Goal: Information Seeking & Learning: Learn about a topic

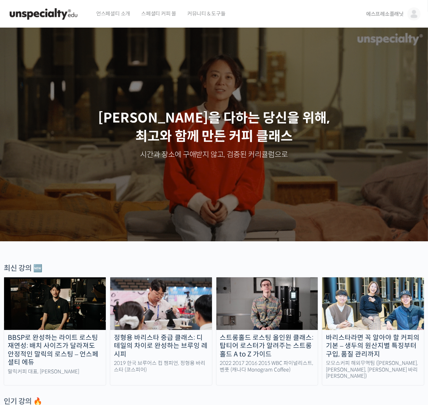
click at [411, 15] on img at bounding box center [413, 13] width 13 height 13
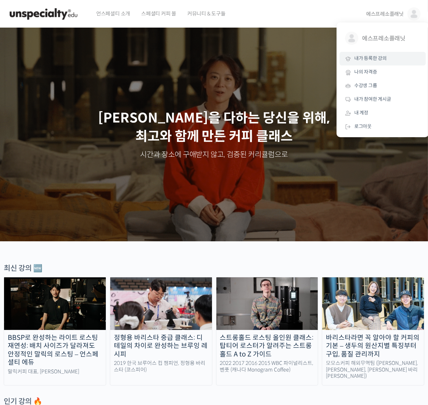
click at [373, 60] on span "내가 등록한 강의" at bounding box center [370, 58] width 32 height 6
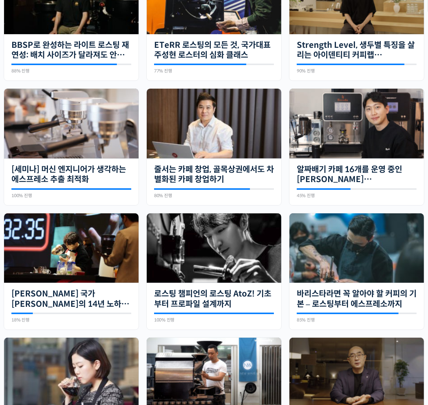
scroll to position [258, 0]
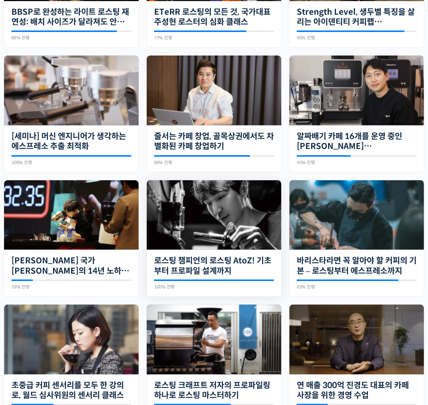
click at [212, 210] on img at bounding box center [214, 215] width 134 height 70
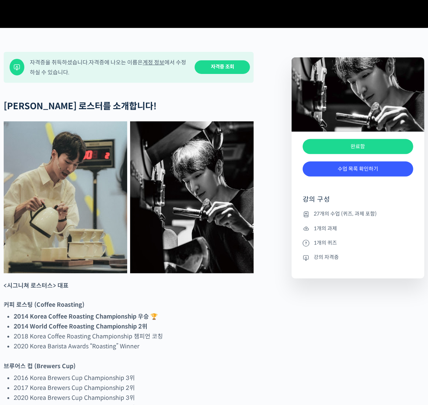
scroll to position [258, 0]
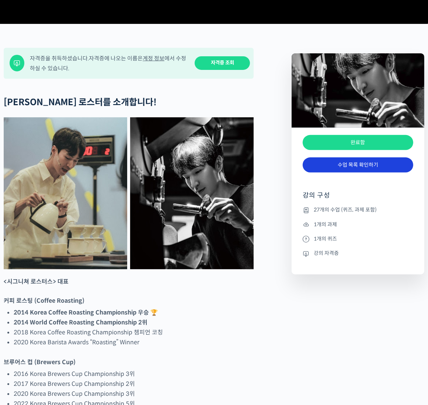
click at [353, 173] on link "수업 목록 확인하기" at bounding box center [357, 165] width 110 height 15
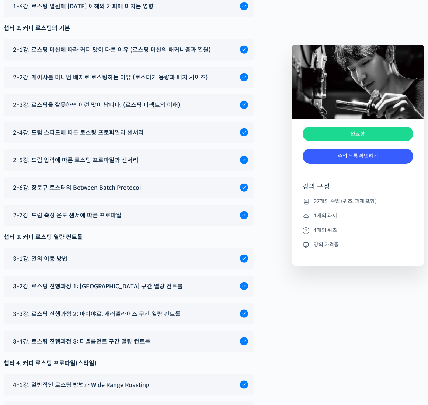
scroll to position [3899, 0]
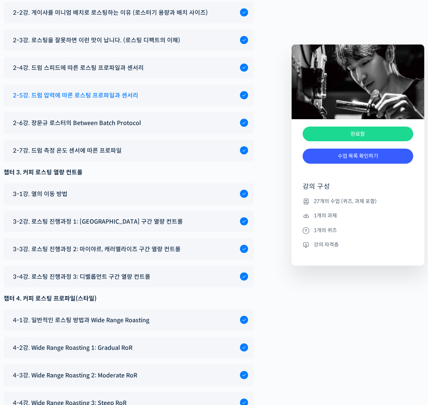
click at [152, 91] on div "2-5강. 드럼 압력에 따른 로스팅 프로파일과 센서리" at bounding box center [124, 96] width 231 height 10
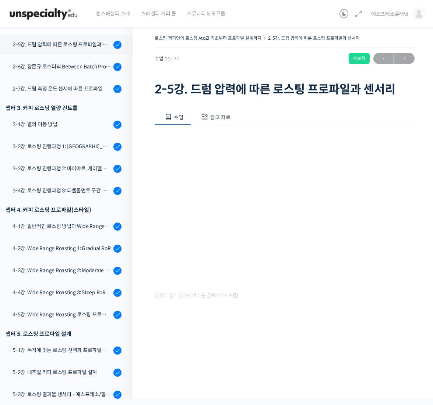
scroll to position [342, 0]
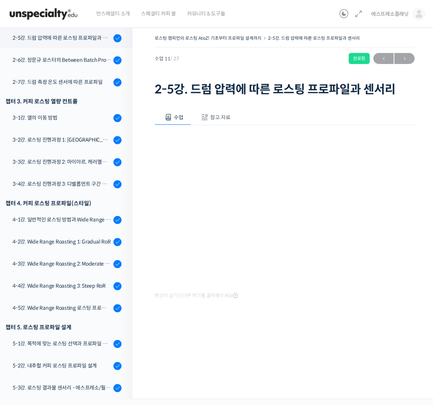
click at [216, 112] on button "참고 자료" at bounding box center [214, 117] width 47 height 15
click at [234, 141] on link "PPT 수업 자료 (클릭하시면 새 창에서 열립니다)" at bounding box center [213, 142] width 117 height 8
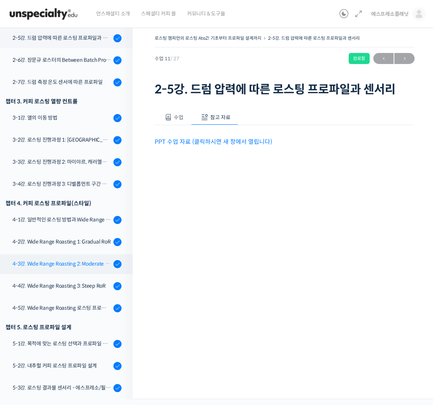
click at [63, 260] on div "4-3강. Wide Range Roasting 2: Moderate RoR" at bounding box center [62, 264] width 99 height 8
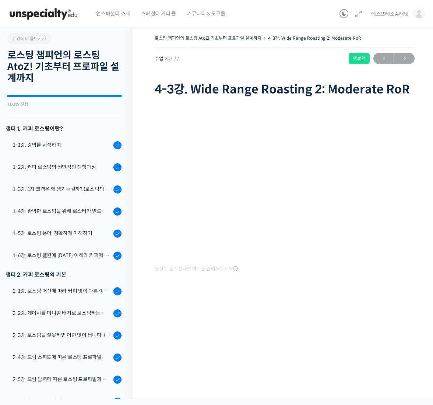
scroll to position [404, 0]
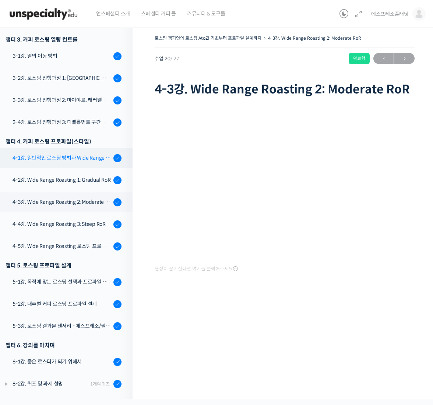
click at [56, 158] on div "4-1강. 일반적인 로스팅 방법과 Wide Range Roasting" at bounding box center [62, 158] width 99 height 8
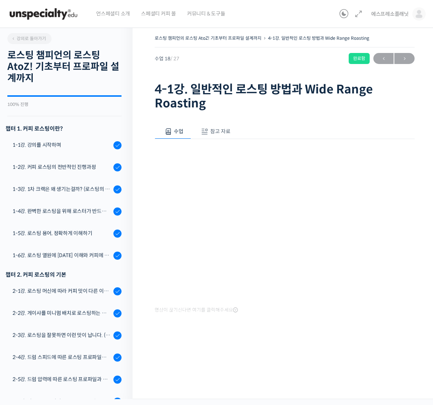
scroll to position [404, 0]
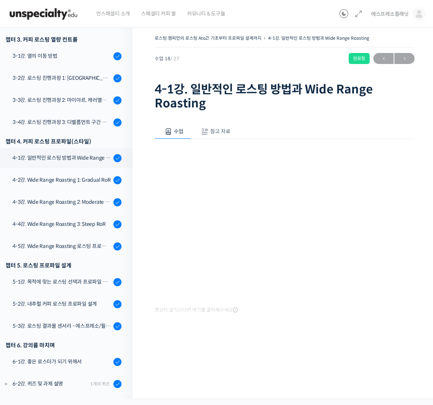
click at [214, 131] on span "참고 자료" at bounding box center [220, 131] width 20 height 7
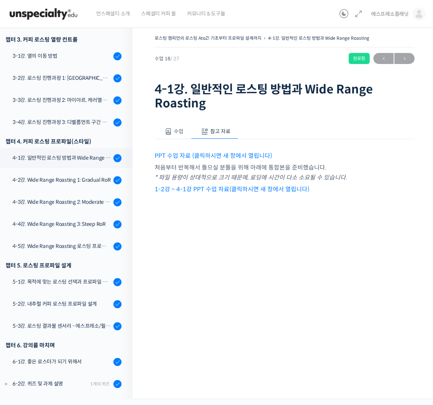
click at [200, 155] on link "PPT 수업 자료 (클릭하시면 새 창에서 열립니다)" at bounding box center [213, 156] width 117 height 8
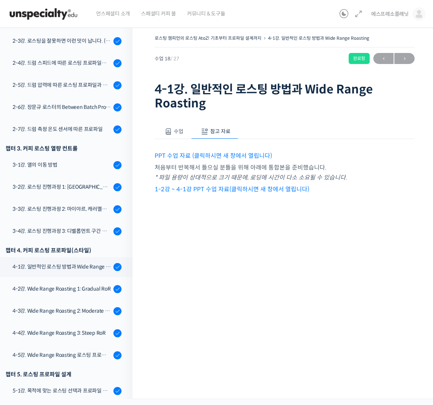
scroll to position [293, 0]
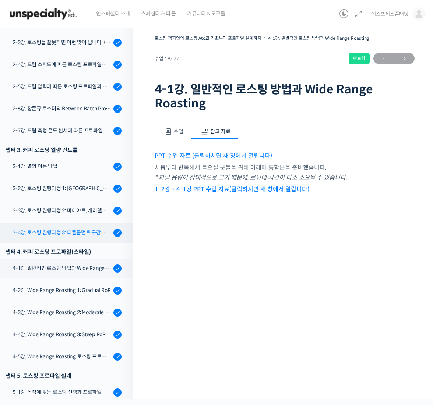
click at [67, 230] on div "3-4강. 로스팅 진행과정 3: 디벨롭먼트 구간 열량 컨트롤" at bounding box center [62, 233] width 99 height 8
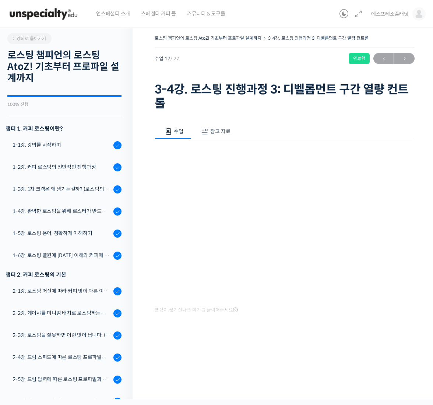
scroll to position [404, 0]
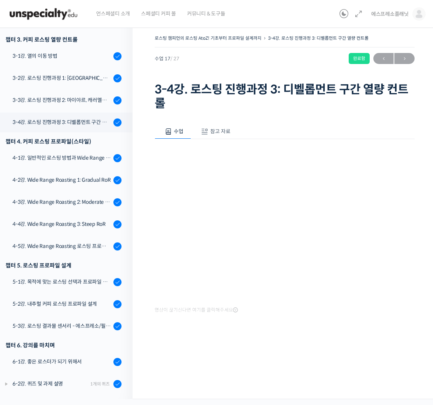
click at [216, 130] on span "참고 자료" at bounding box center [220, 131] width 20 height 7
click at [230, 157] on link "PPT 수업 자료 (클릭하시면 새 창에서 열립니다)" at bounding box center [213, 156] width 117 height 8
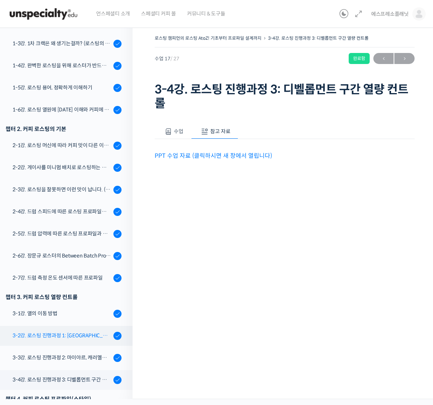
scroll to position [256, 0]
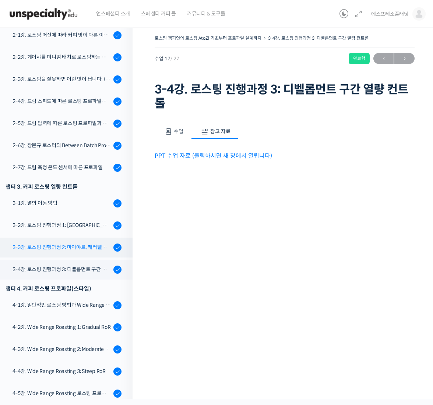
click at [70, 245] on div "3-3강. 로스팅 진행과정 2: 마이야르, 캐러멜라이즈 구간 열량 컨트롤" at bounding box center [62, 247] width 99 height 8
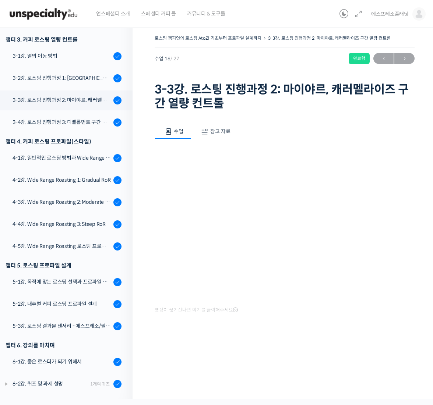
scroll to position [404, 0]
click at [212, 131] on span "참고 자료" at bounding box center [220, 131] width 20 height 7
click at [219, 162] on div "수업 참고 자료 영상이 끊기신다면 여기를 클릭해주세요 PPT 수업 자료 (클릭하시면 새 창에서 열립니다)" at bounding box center [285, 154] width 260 height 82
click at [220, 157] on link "PPT 수업 자료 (클릭하시면 새 창에서 열립니다)" at bounding box center [213, 156] width 117 height 8
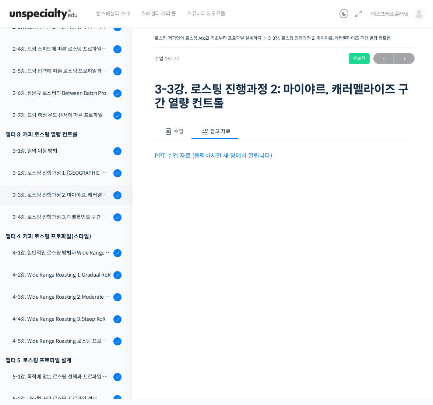
scroll to position [256, 0]
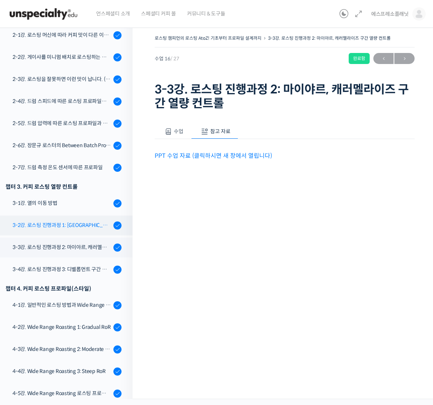
click at [77, 227] on div "3-2강. 로스팅 진행과정 1: [GEOGRAPHIC_DATA] 구간 열량 컨트롤" at bounding box center [62, 225] width 99 height 8
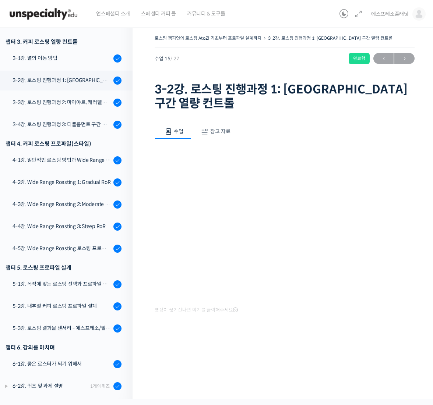
scroll to position [404, 0]
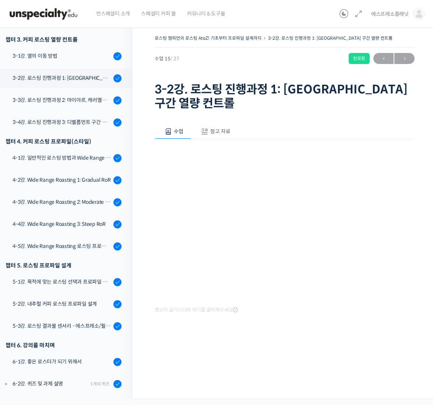
click at [217, 128] on span "참고 자료" at bounding box center [220, 131] width 20 height 7
click at [218, 152] on link "PPT 수업 자료 (클릭하시면 새 창에서 열립니다)" at bounding box center [213, 156] width 117 height 8
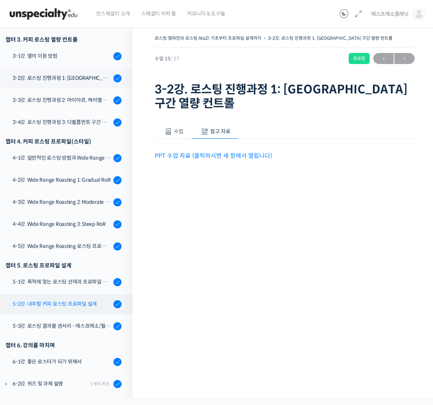
click at [70, 302] on div "5-2강. 내추럴 커피 로스팅 프로파일 설계" at bounding box center [62, 304] width 99 height 8
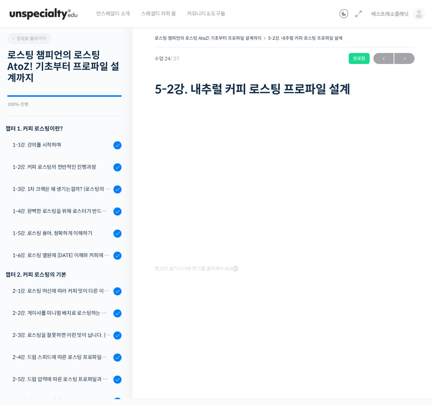
scroll to position [404, 0]
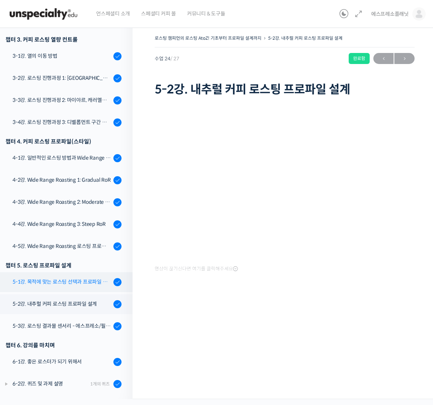
click at [68, 283] on div "5-1강. 목적에 맞는 로스팅 선택과 프로파일 설계" at bounding box center [62, 282] width 99 height 8
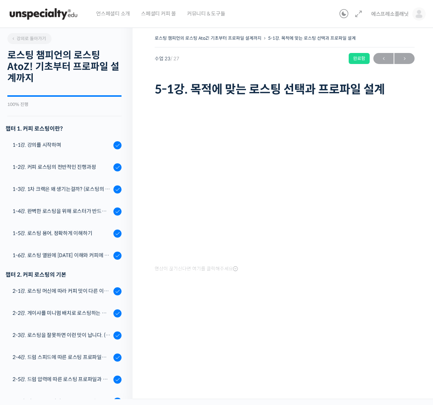
scroll to position [404, 0]
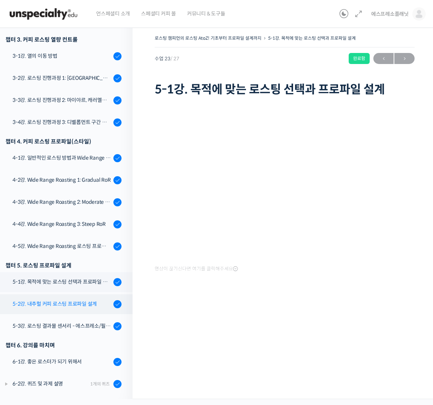
click at [64, 303] on div "5-2강. 내추럴 커피 로스팅 프로파일 설계" at bounding box center [62, 304] width 99 height 8
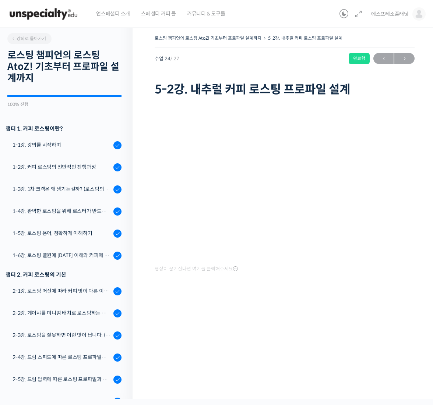
scroll to position [404, 0]
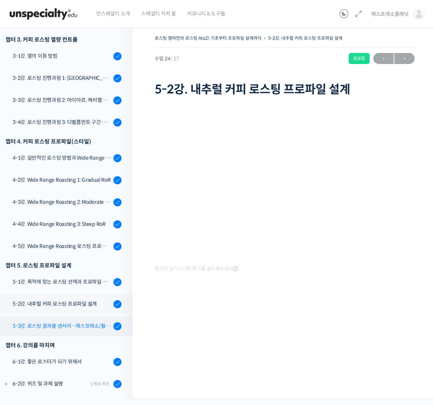
click at [67, 326] on div "5-3강. 로스팅 결과물 센서리 - 에스프레소/필터 커피" at bounding box center [62, 326] width 99 height 8
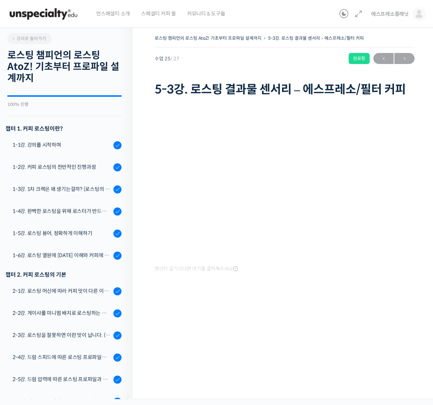
scroll to position [404, 0]
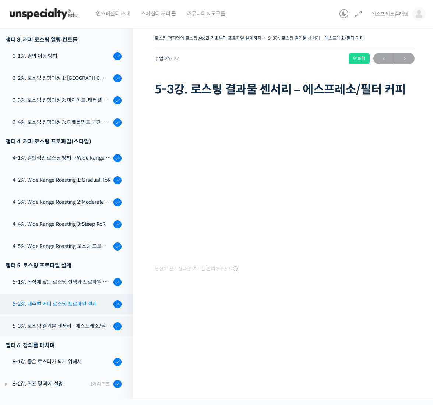
click at [81, 302] on div "5-2강. 내추럴 커피 로스팅 프로파일 설계" at bounding box center [62, 304] width 99 height 8
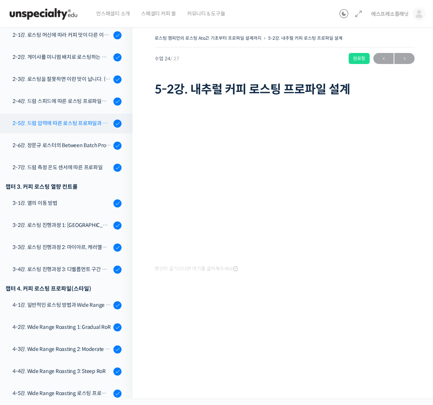
scroll to position [183, 0]
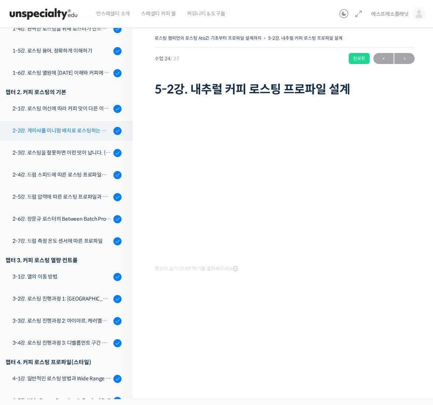
click at [78, 134] on div "2-2강. 게이샤를 미니멈 배치로 로스팅하는 이유 (로스터기 용량과 배치 사이즈)" at bounding box center [62, 131] width 99 height 8
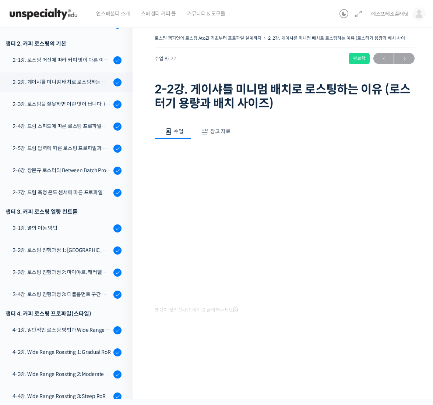
scroll to position [275, 0]
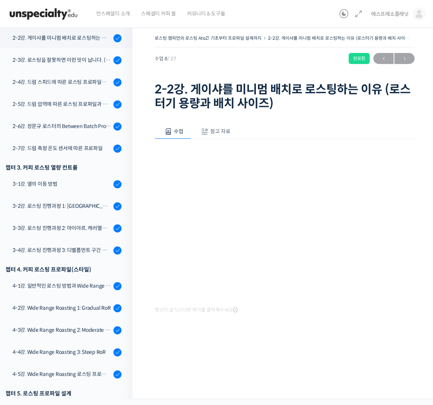
click at [226, 128] on span "참고 자료" at bounding box center [220, 131] width 20 height 7
click at [232, 153] on link "PPT 수업 자료 (클릭하시면 새 창에서 열립니다)" at bounding box center [213, 156] width 117 height 8
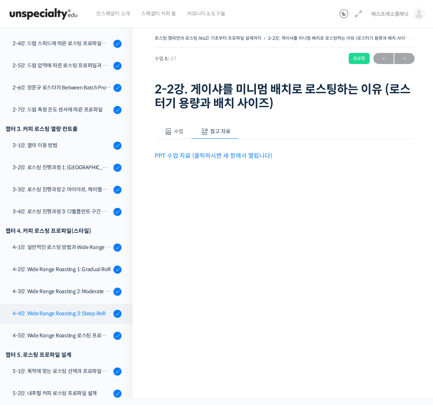
scroll to position [386, 0]
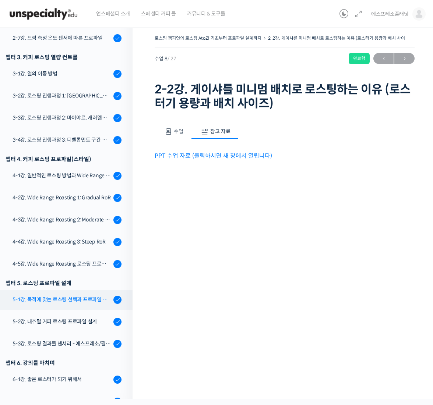
click at [72, 301] on div "5-1강. 목적에 맞는 로스팅 선택과 프로파일 설계" at bounding box center [62, 300] width 99 height 8
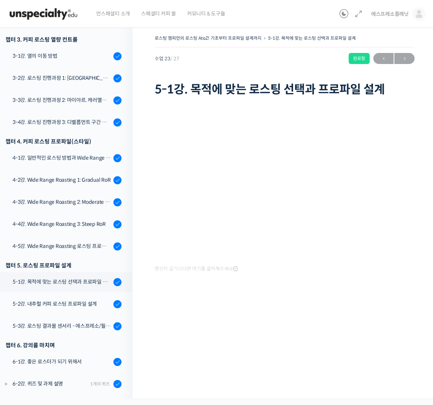
scroll to position [354, 0]
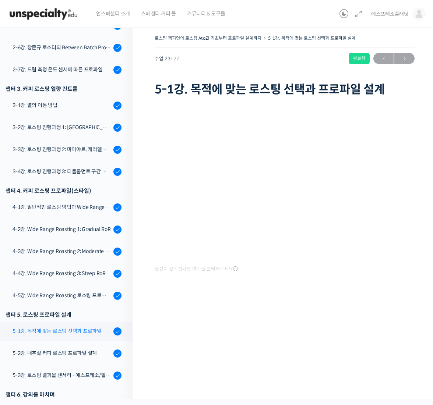
click at [75, 334] on div "5-1강. 목적에 맞는 로스팅 선택과 프로파일 설계" at bounding box center [62, 331] width 99 height 8
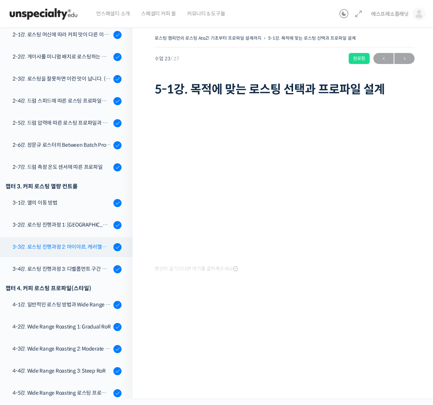
scroll to position [256, 0]
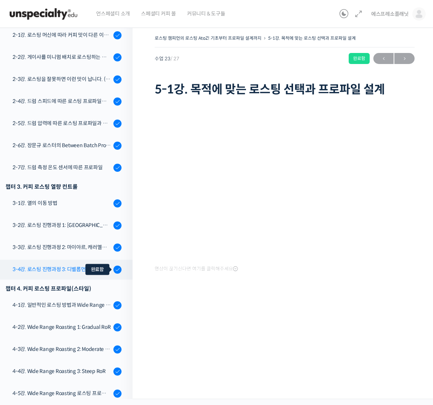
click at [113, 268] on div at bounding box center [117, 270] width 8 height 9
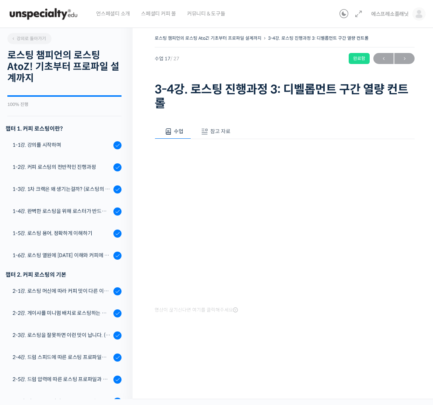
scroll to position [404, 0]
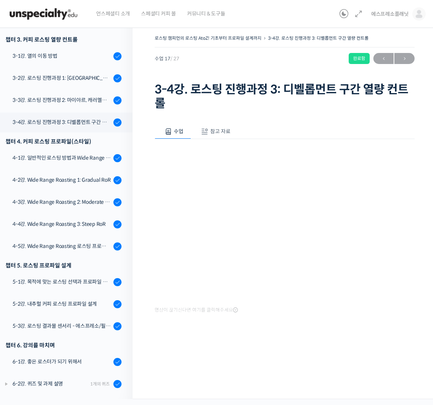
click at [212, 133] on span "참고 자료" at bounding box center [220, 131] width 20 height 7
click at [225, 155] on link "PPT 수업 자료 (클릭하시면 새 창에서 열립니다)" at bounding box center [213, 156] width 117 height 8
click at [177, 131] on span "수업" at bounding box center [179, 131] width 10 height 7
